Goal: Transaction & Acquisition: Subscribe to service/newsletter

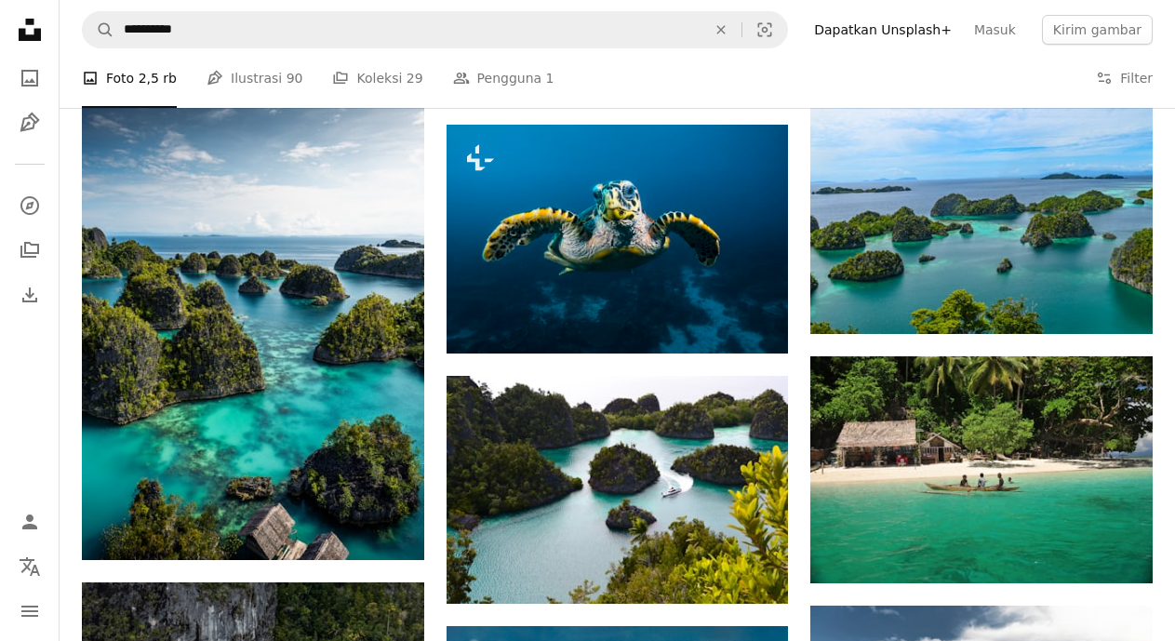
scroll to position [2004, 0]
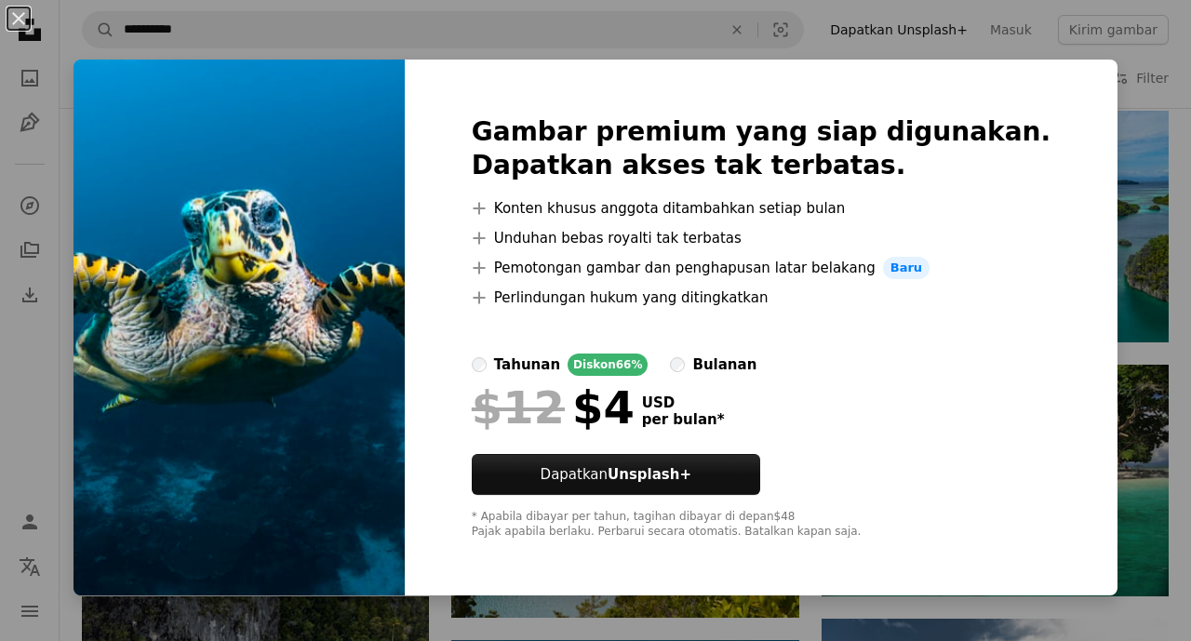
click at [370, 317] on img at bounding box center [239, 328] width 331 height 536
click at [347, 80] on img at bounding box center [239, 328] width 331 height 536
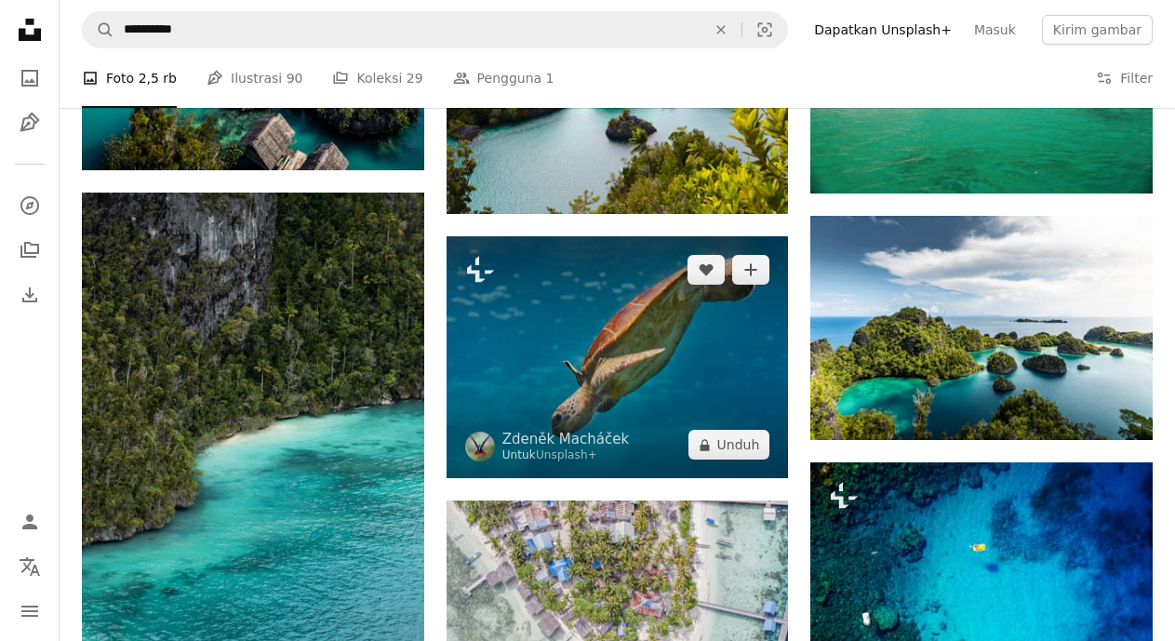
scroll to position [1117, 0]
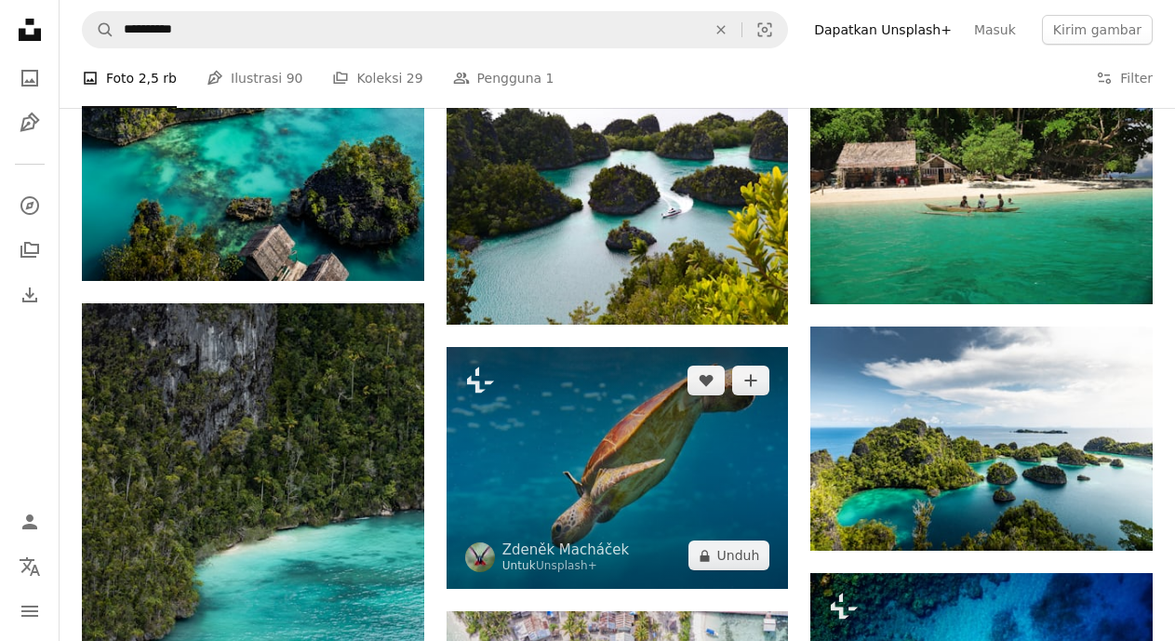
drag, startPoint x: 600, startPoint y: 448, endPoint x: 542, endPoint y: 449, distance: 58.6
click at [542, 449] on img at bounding box center [618, 468] width 342 height 242
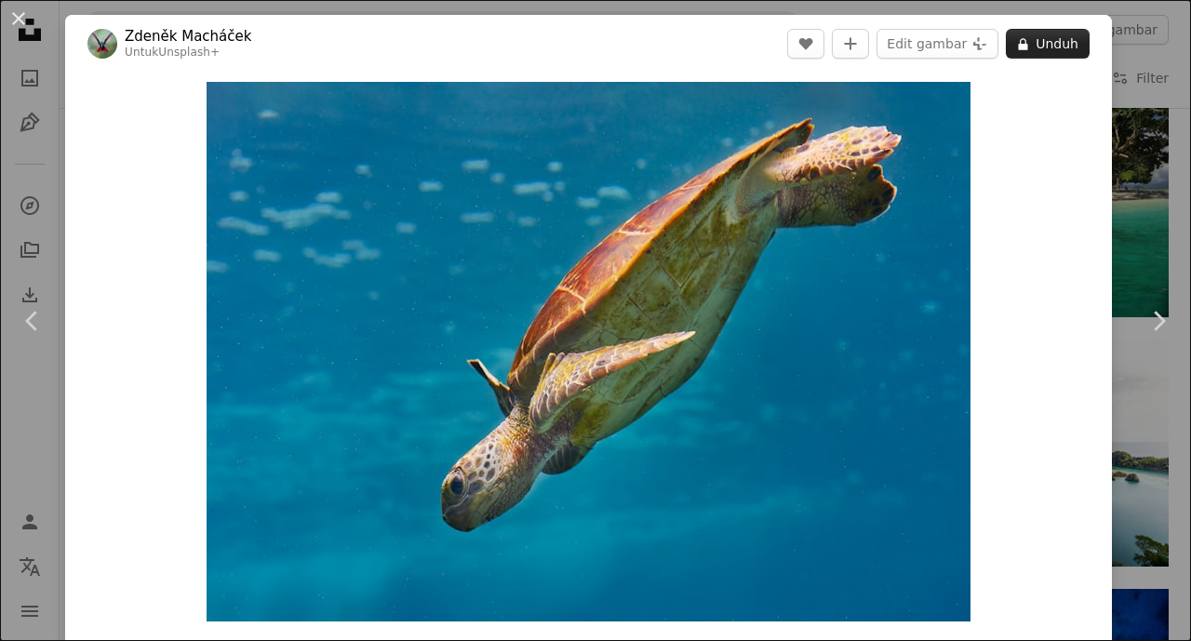
click at [1046, 46] on button "A lock Unduh" at bounding box center [1048, 44] width 84 height 30
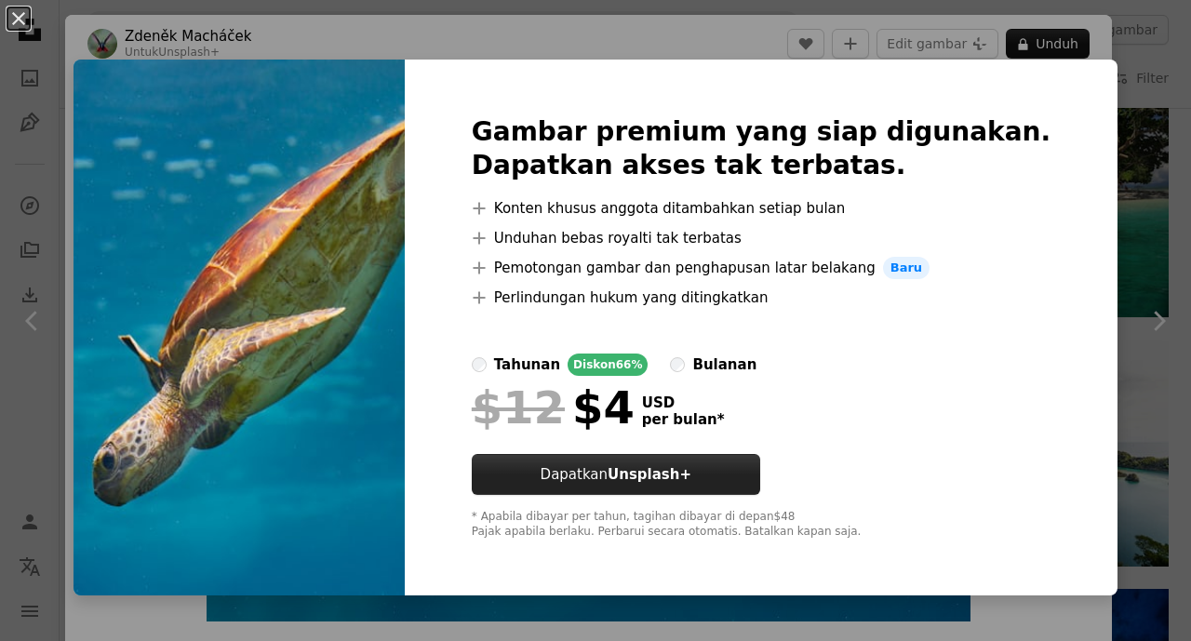
click at [692, 466] on strong "Unsplash+" at bounding box center [650, 474] width 84 height 17
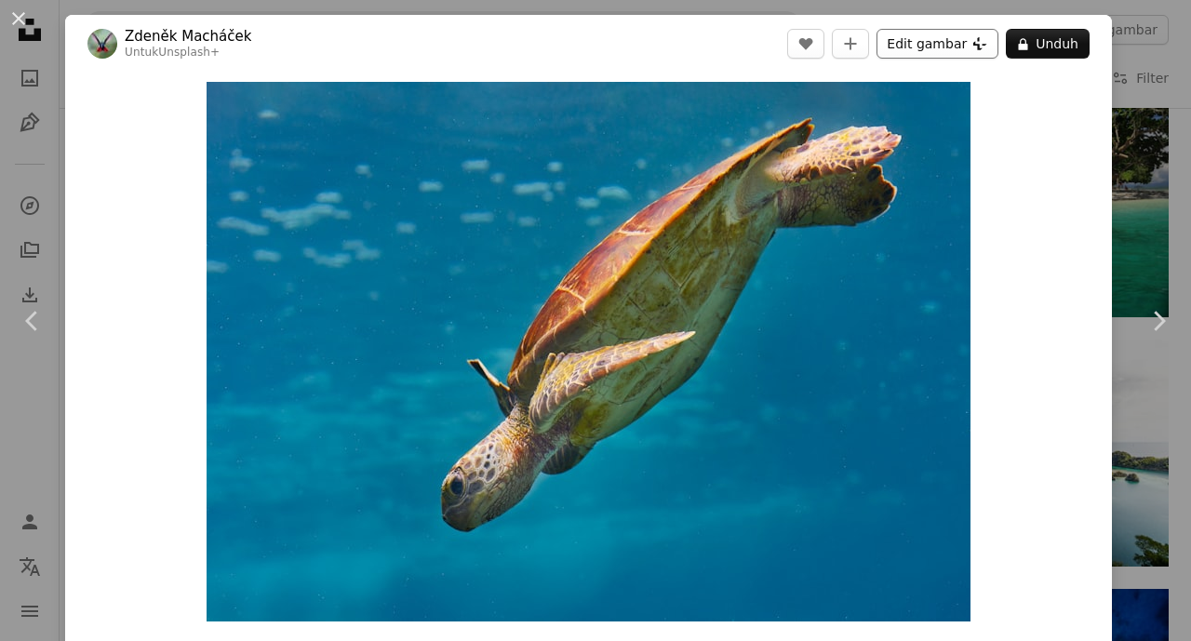
click at [968, 47] on button "Edit gambar Plus sign for Unsplash+" at bounding box center [938, 44] width 122 height 30
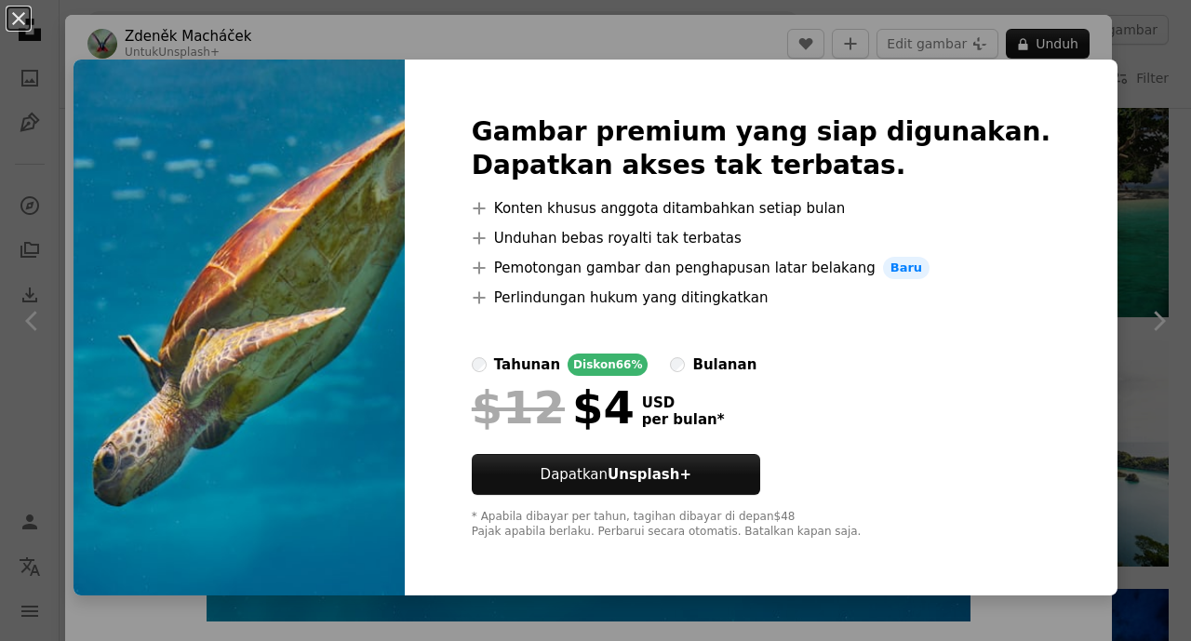
click at [405, 154] on img at bounding box center [239, 328] width 331 height 536
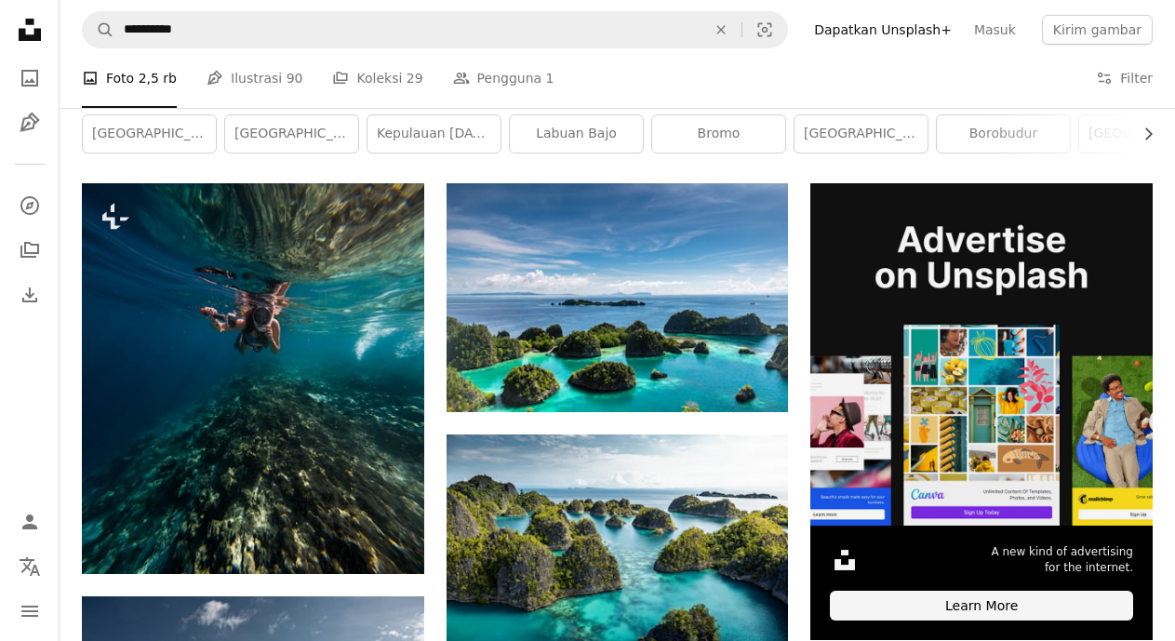
scroll to position [279, 0]
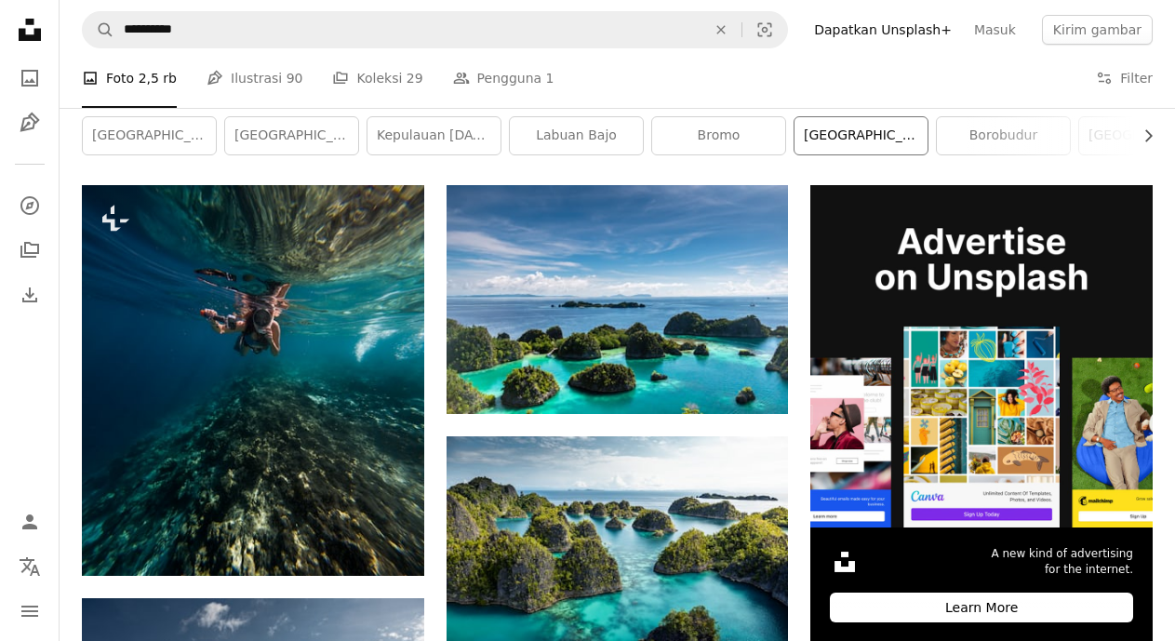
click at [879, 135] on link "[GEOGRAPHIC_DATA]" at bounding box center [861, 135] width 133 height 37
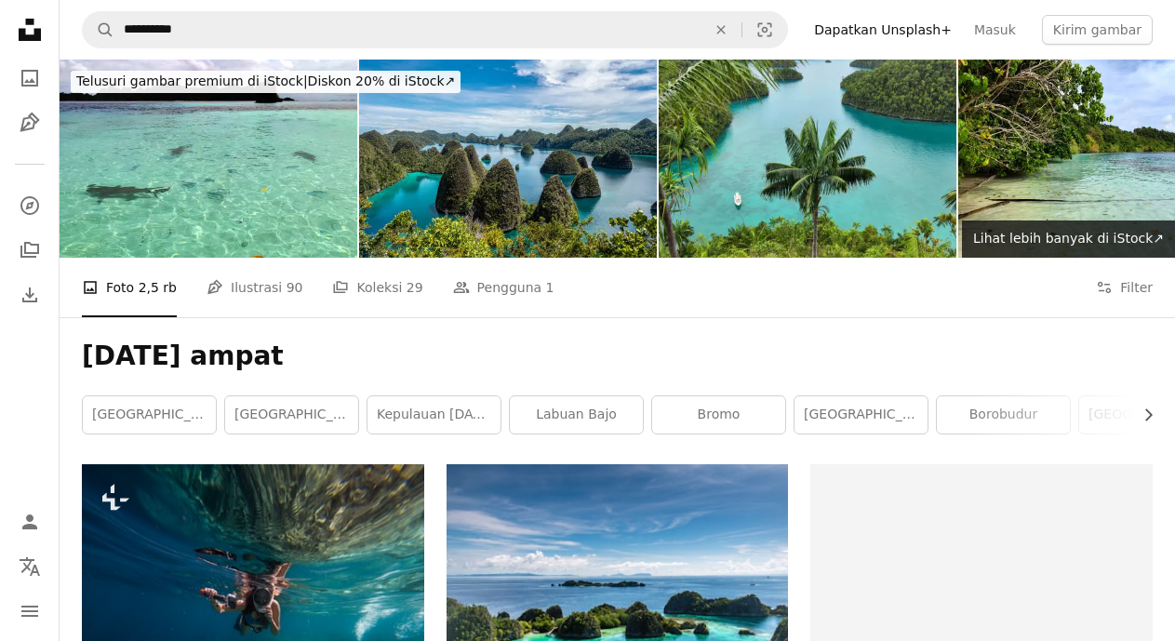
scroll to position [279, 0]
